Goal: Transaction & Acquisition: Purchase product/service

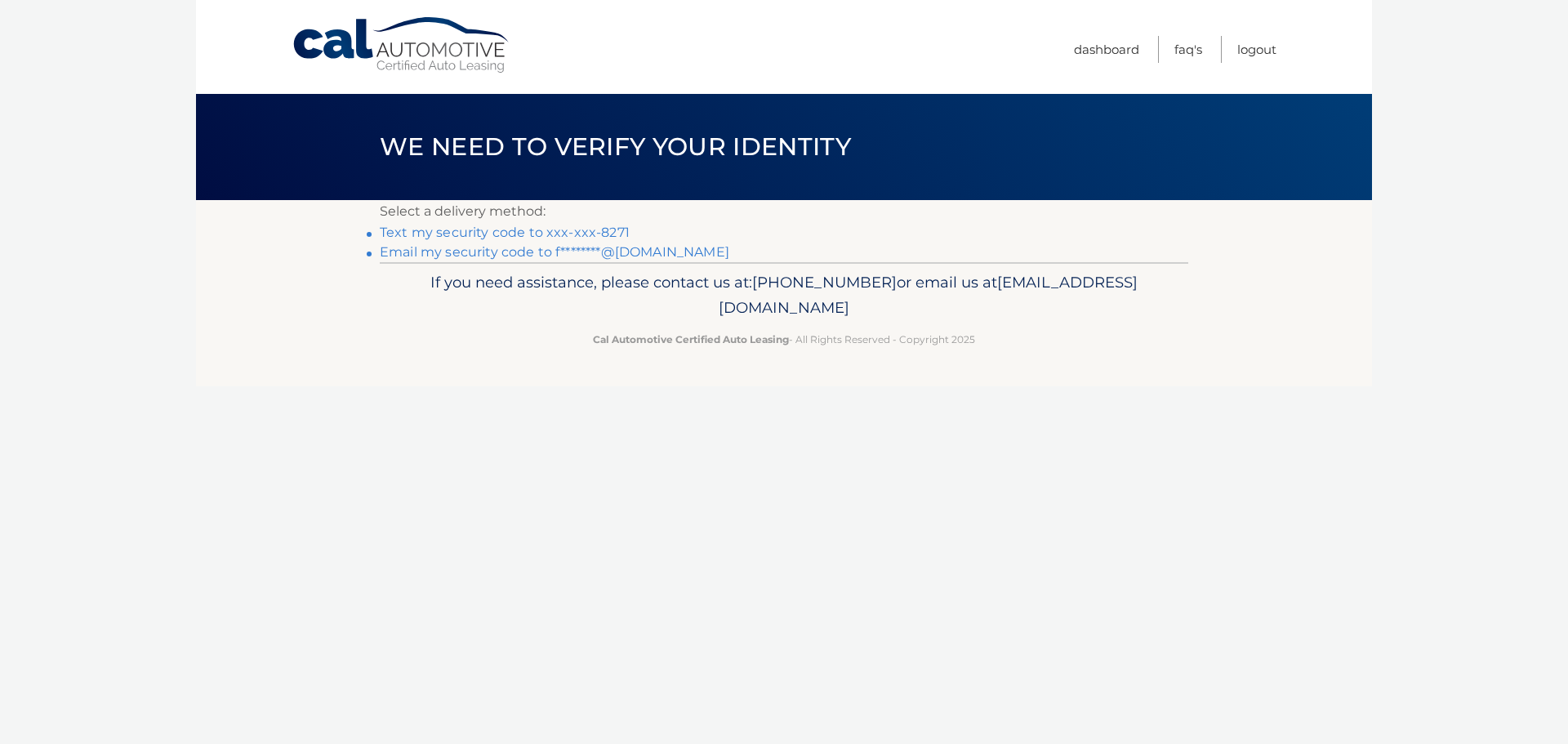
click at [545, 227] on link "Text my security code to xxx-xxx-8271" at bounding box center [505, 232] width 250 height 16
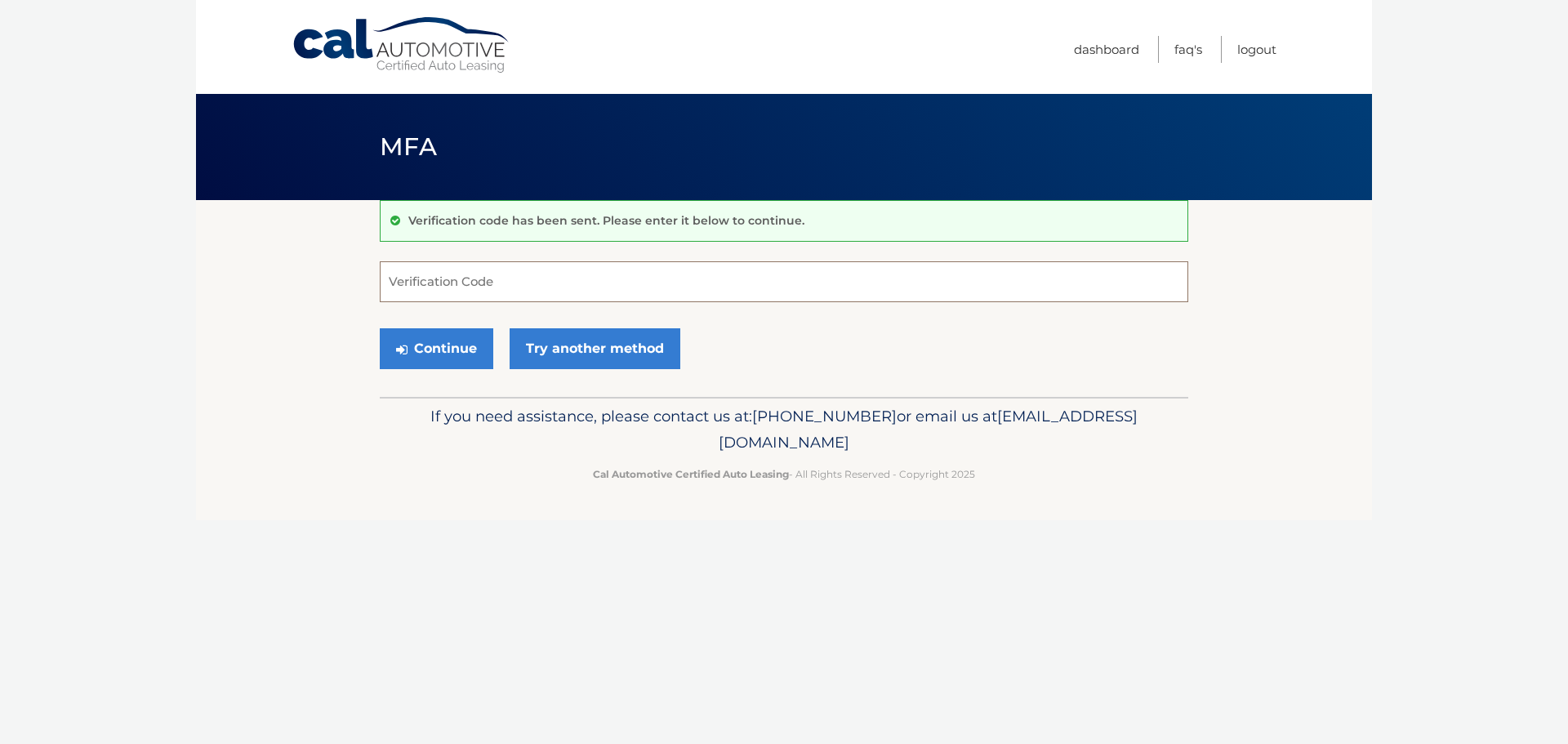
click at [494, 274] on input "Verification Code" at bounding box center [784, 282] width 809 height 41
type input "037525"
click at [421, 348] on button "Continue" at bounding box center [437, 349] width 113 height 41
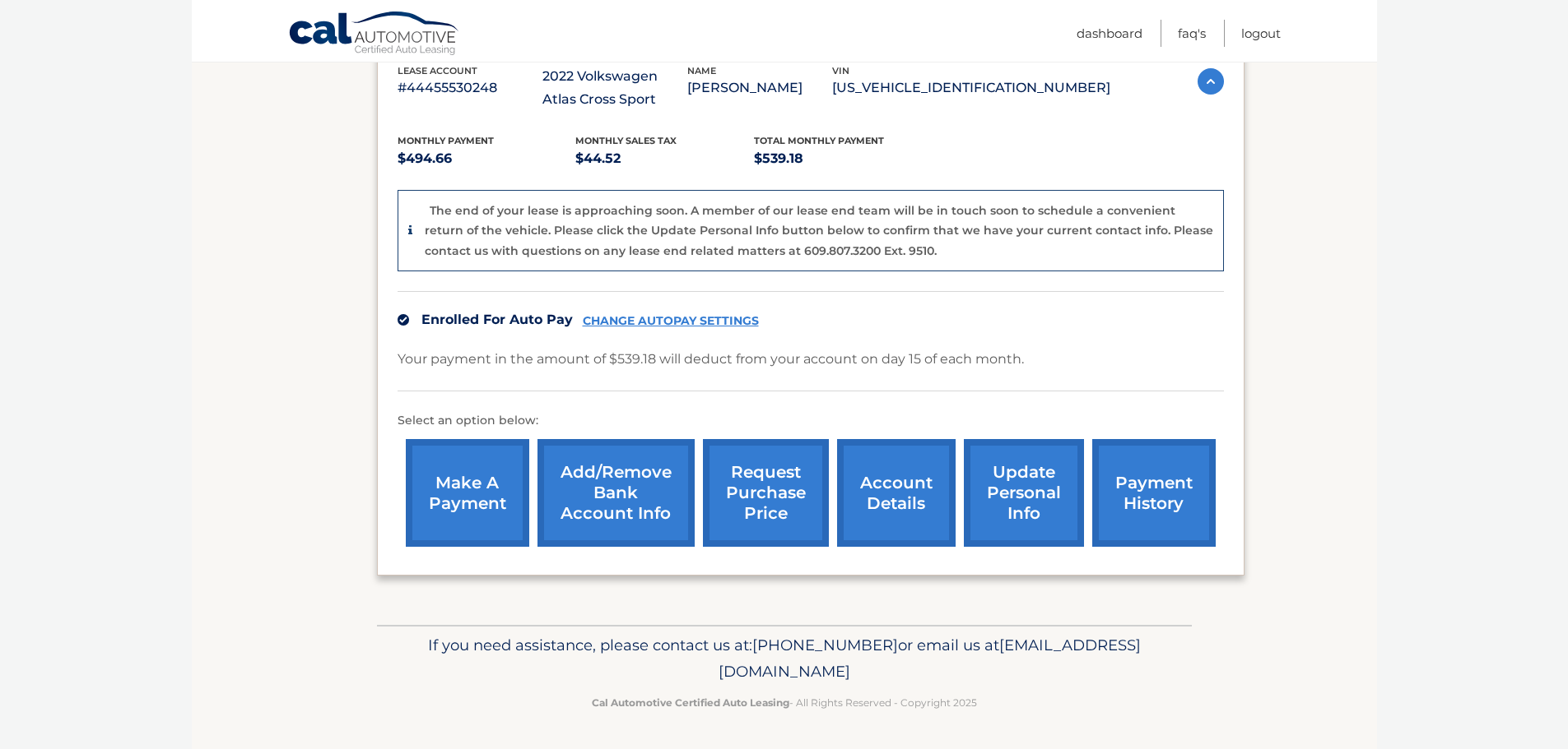
scroll to position [310, 0]
click at [466, 486] on link "make a payment" at bounding box center [467, 491] width 123 height 107
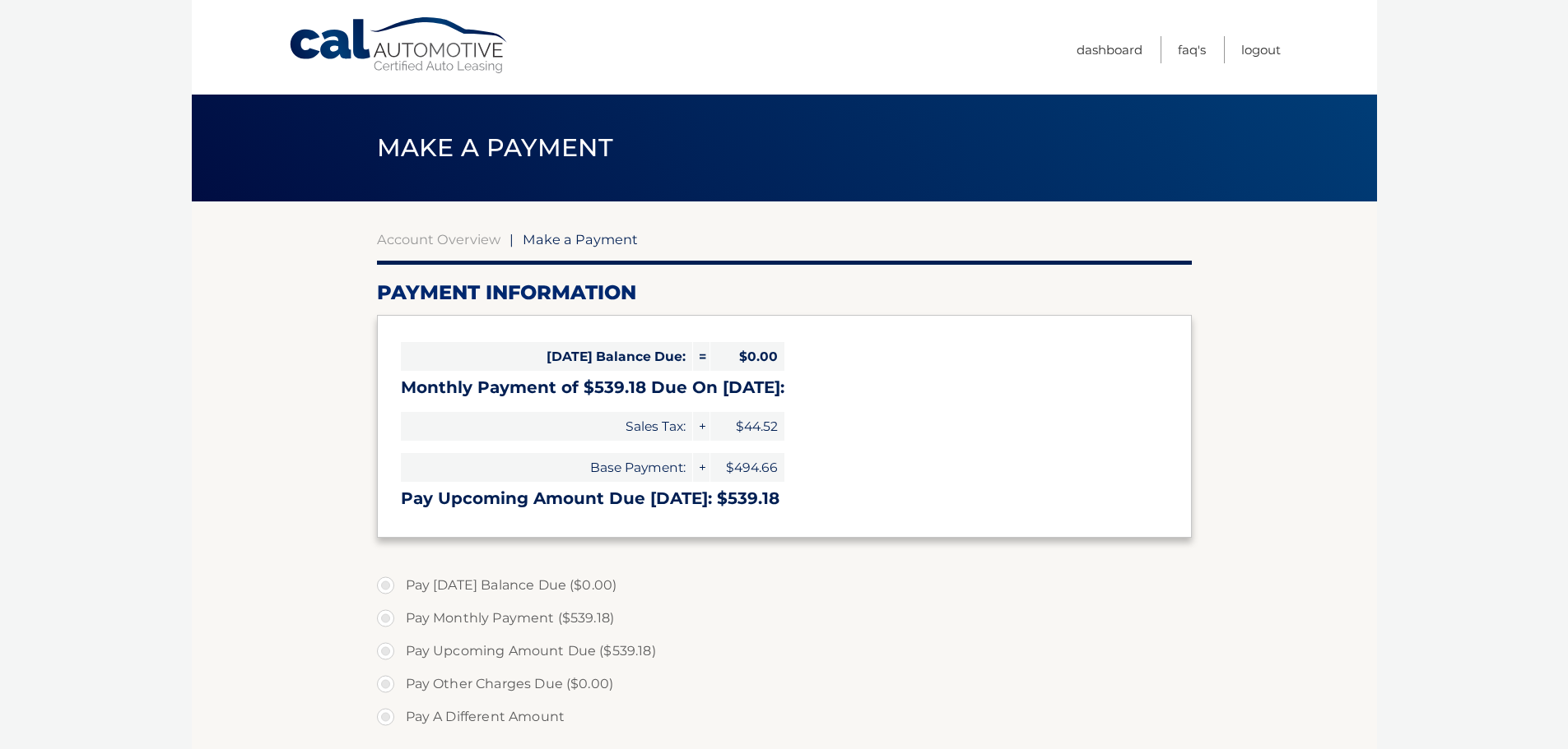
select select "MmJhOTZjMmMtMDI0Yi00NjBlLTgxYWYtNTFiZTgwYWE3NWUx"
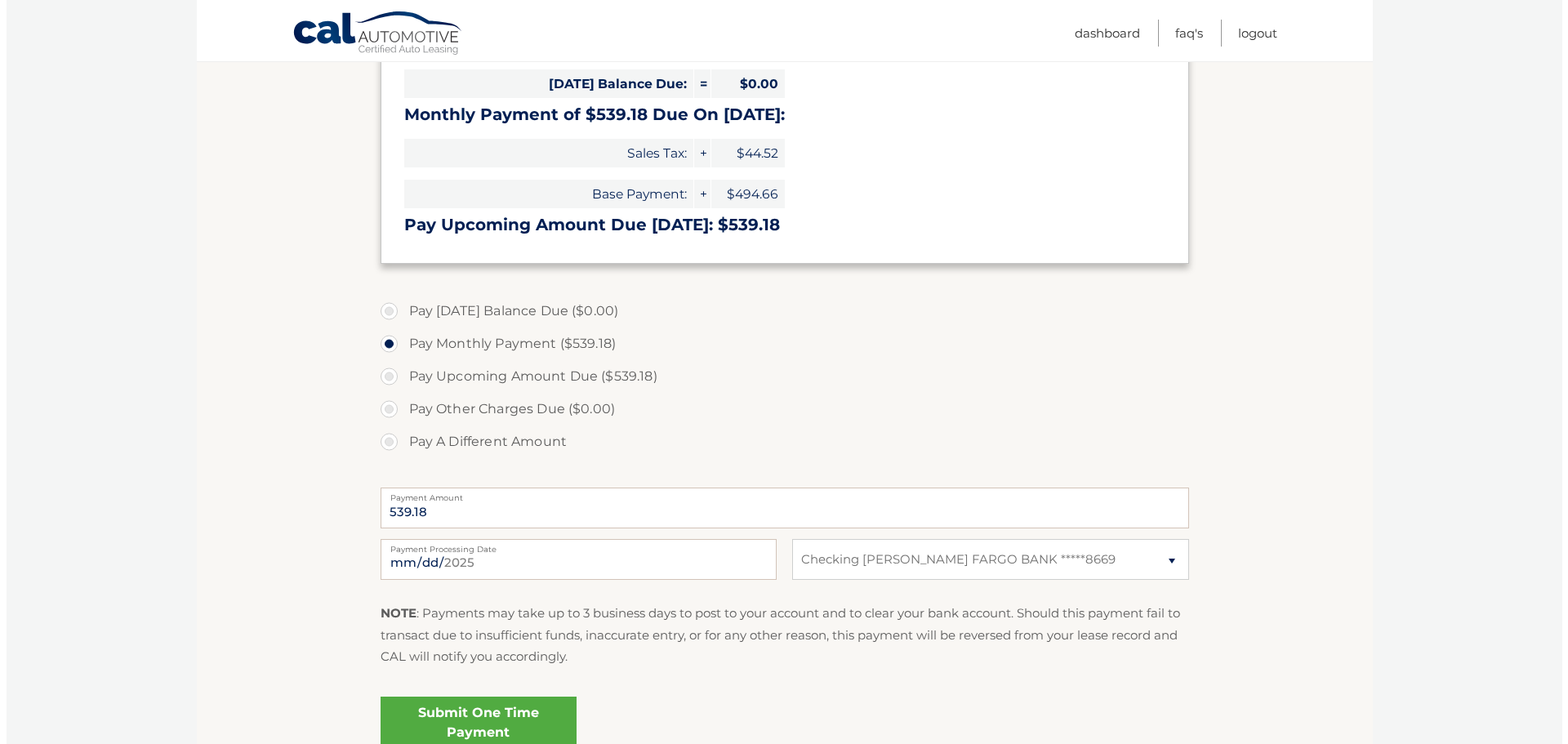
scroll to position [327, 0]
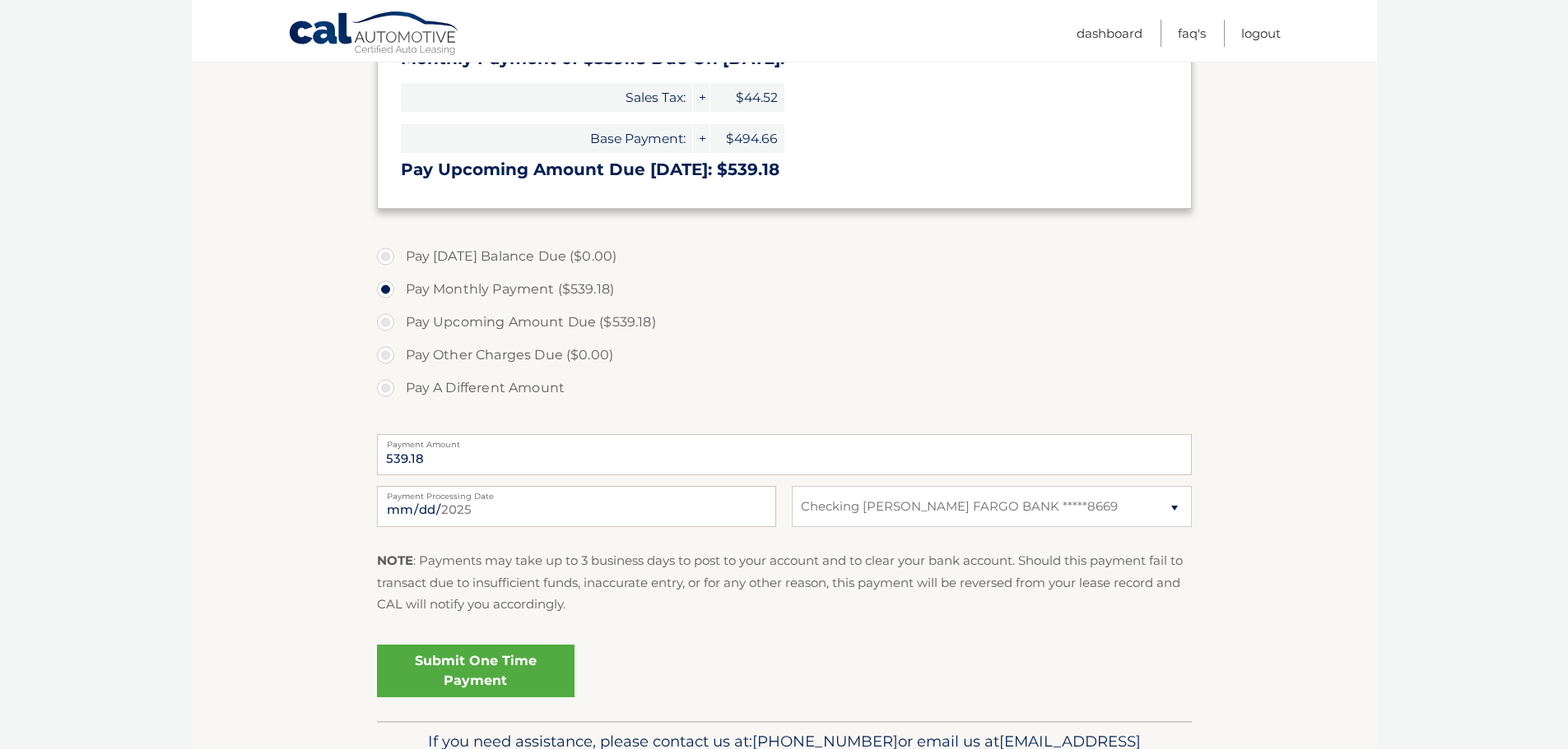
click at [438, 669] on link "Submit One Time Payment" at bounding box center [475, 671] width 197 height 52
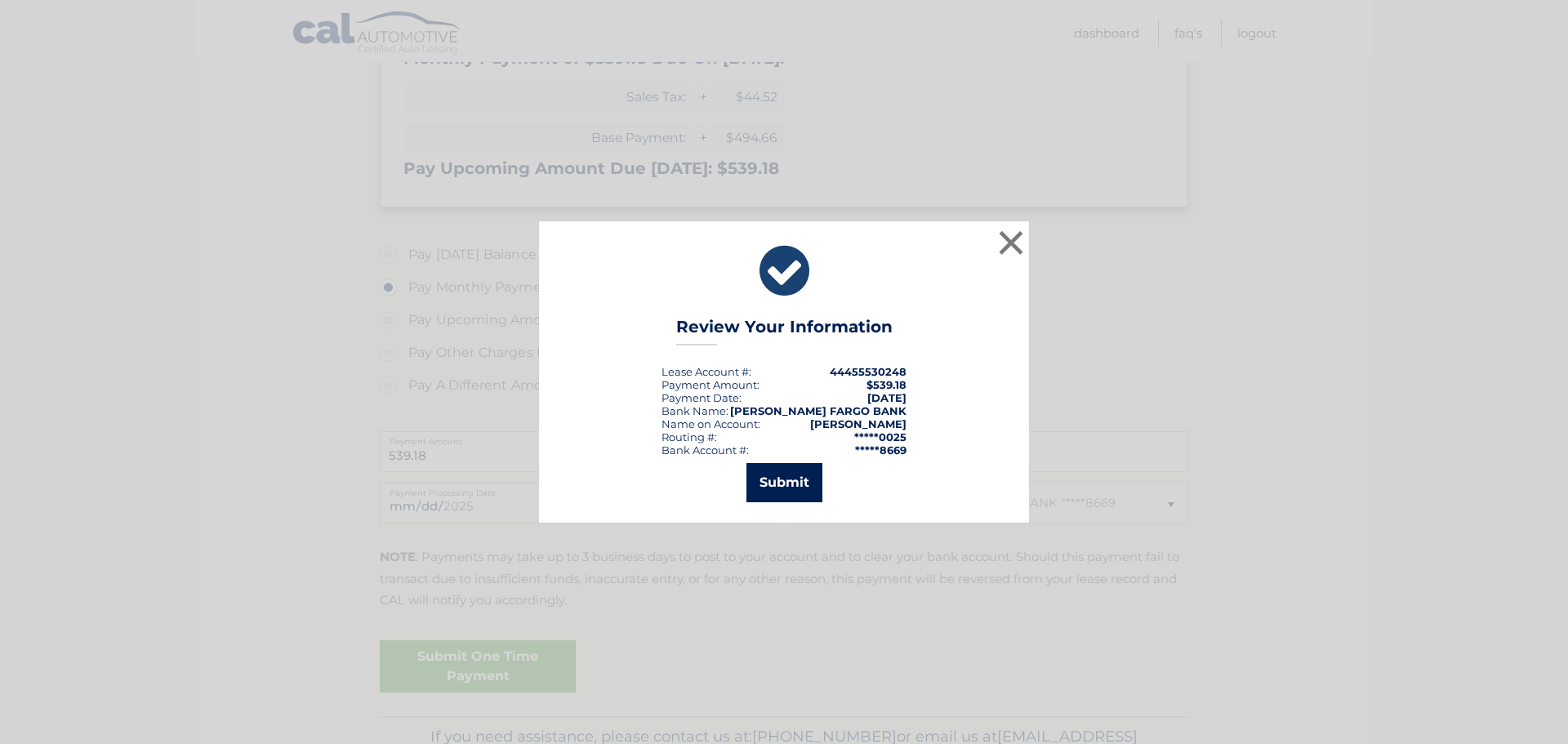
click at [786, 485] on button "Submit" at bounding box center [784, 482] width 76 height 39
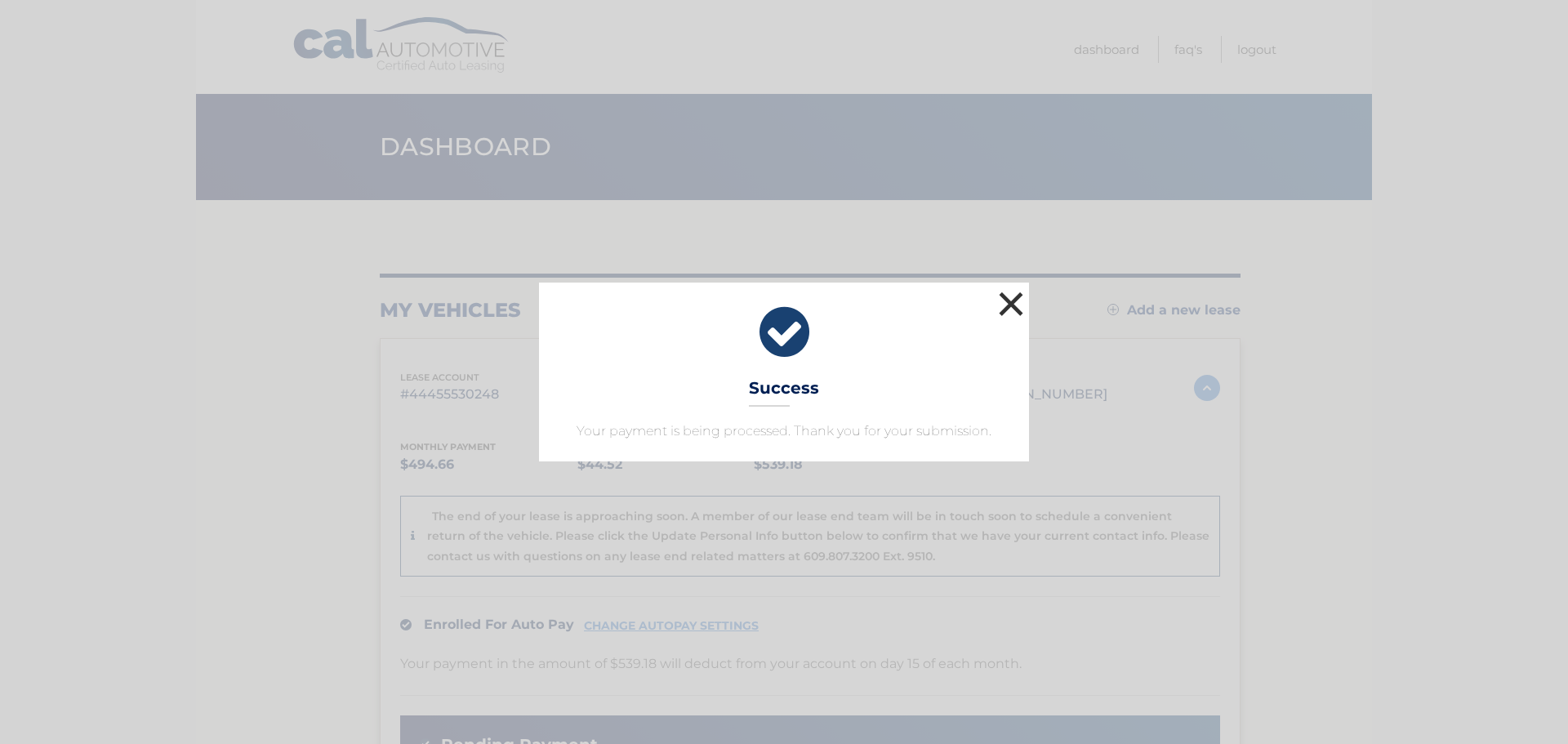
click at [1001, 298] on button "×" at bounding box center [1011, 303] width 32 height 32
